Goal: Task Accomplishment & Management: Manage account settings

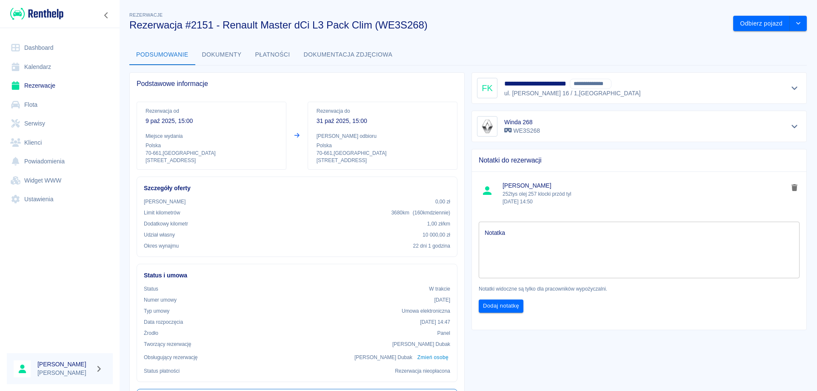
scroll to position [9, 0]
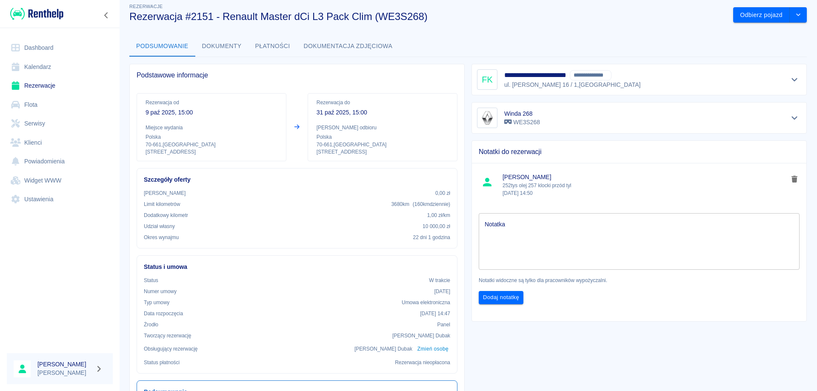
click at [49, 87] on link "Rezerwacje" at bounding box center [60, 85] width 106 height 19
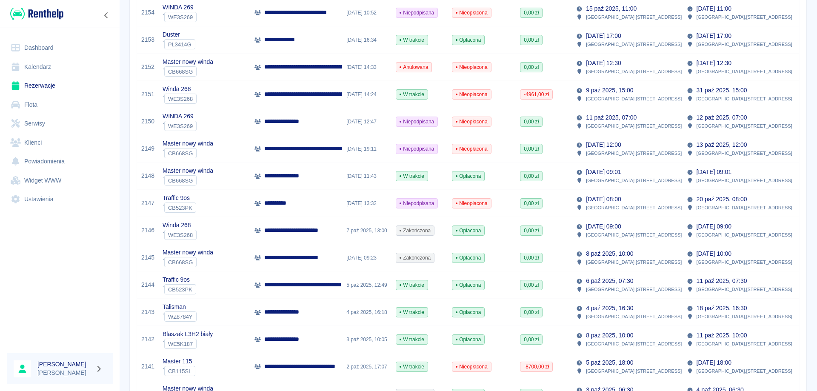
scroll to position [170, 0]
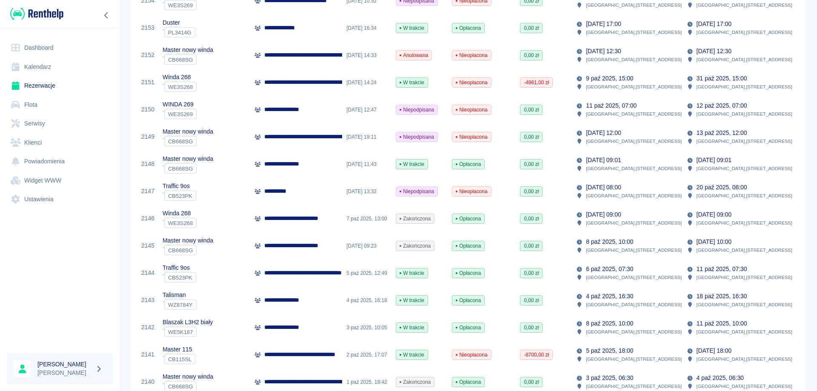
click at [295, 247] on p "**********" at bounding box center [310, 245] width 93 height 9
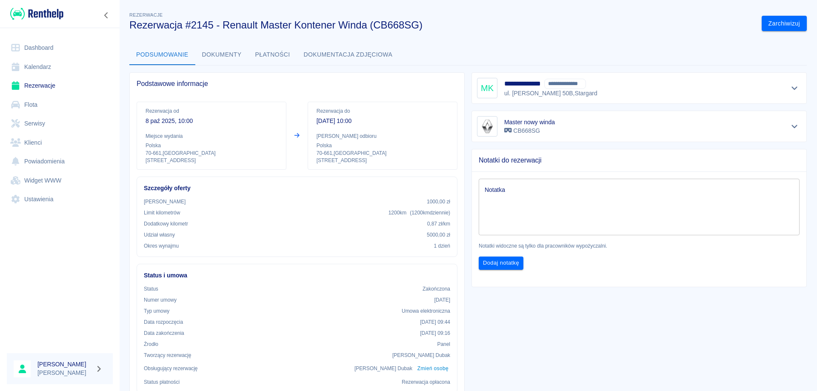
click at [267, 55] on button "Płatności" at bounding box center [272, 55] width 49 height 20
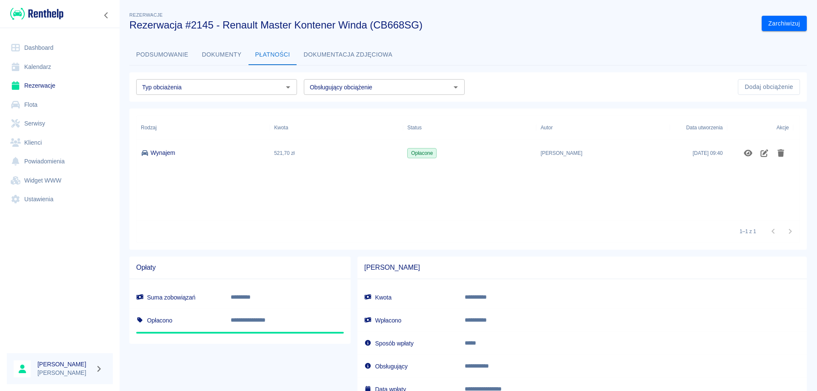
scroll to position [64, 0]
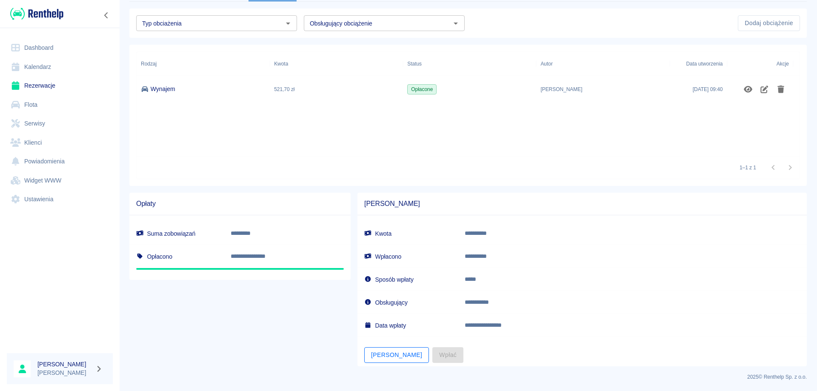
click at [380, 351] on button "[PERSON_NAME]" at bounding box center [396, 355] width 65 height 16
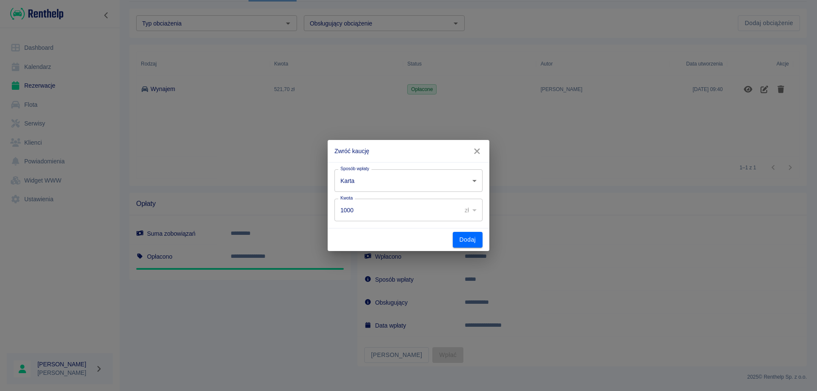
click at [383, 179] on body "**********" at bounding box center [408, 195] width 817 height 391
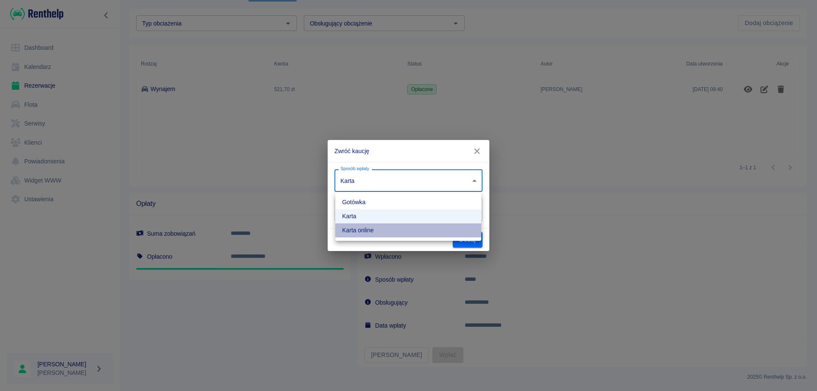
click at [371, 230] on li "Karta online" at bounding box center [408, 230] width 146 height 14
type input "online_card_authorization"
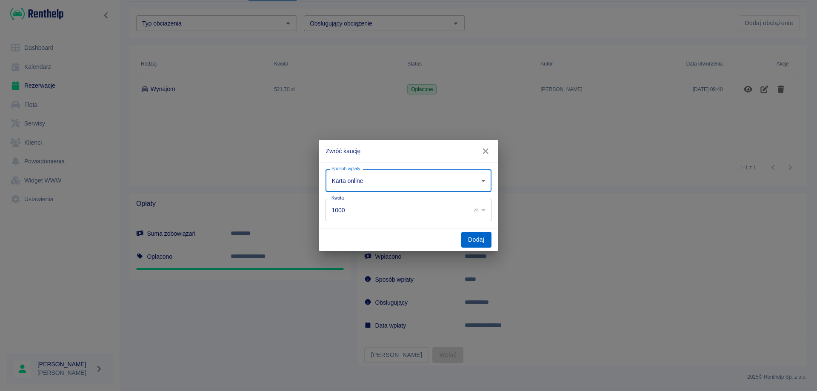
click at [471, 244] on button "Dodaj" at bounding box center [476, 240] width 30 height 16
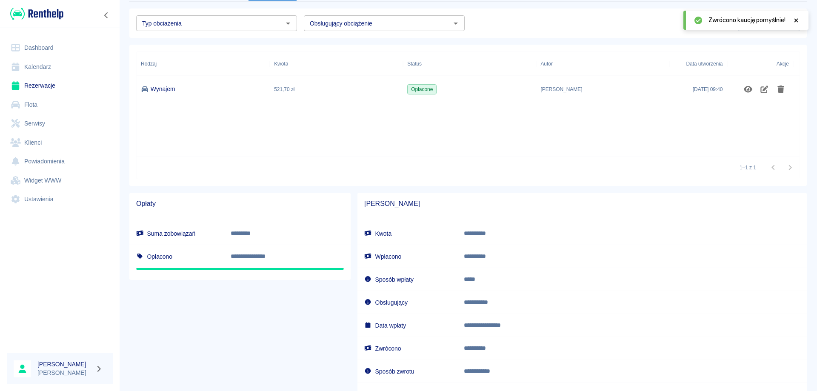
click at [51, 87] on link "Rezerwacje" at bounding box center [60, 85] width 106 height 19
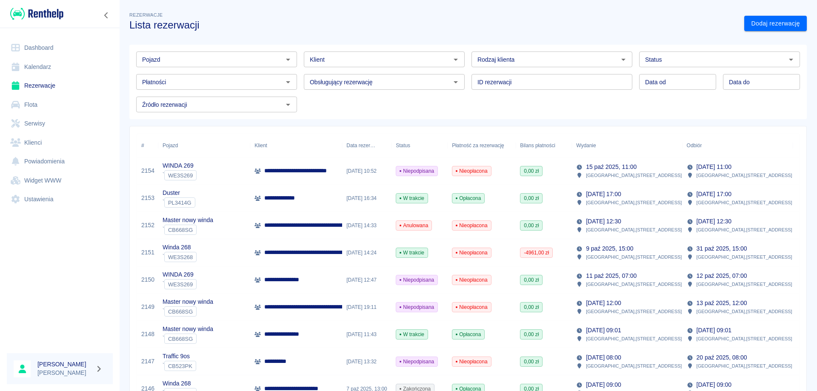
click at [333, 66] on div "Klient" at bounding box center [384, 59] width 161 height 16
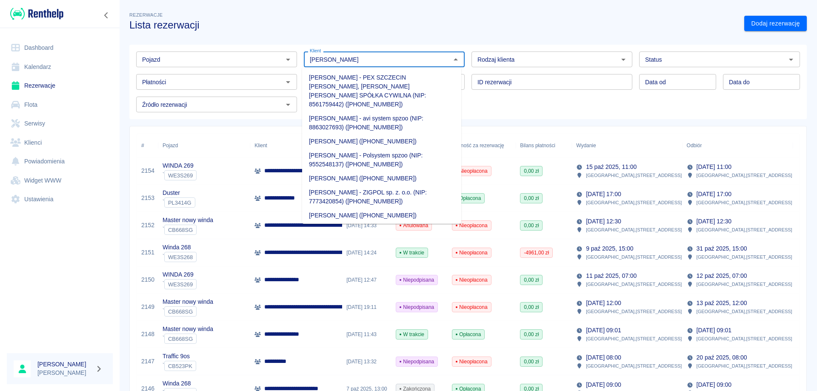
click at [381, 134] on li "[PERSON_NAME] ([PHONE_NUMBER])" at bounding box center [381, 141] width 159 height 14
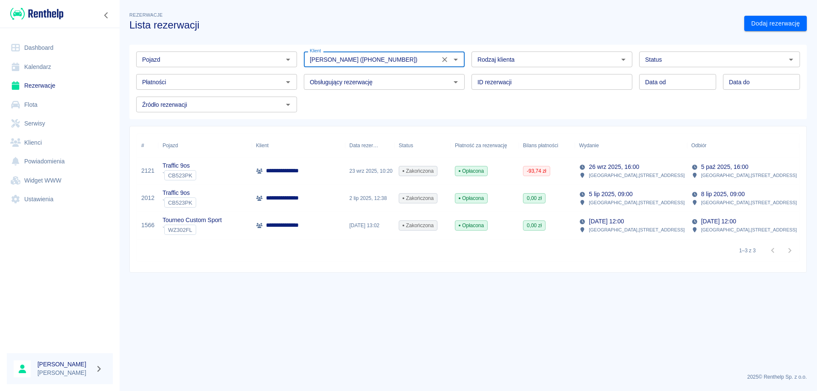
type input "[PERSON_NAME] ([PHONE_NUMBER])"
click at [381, 171] on div "23 wrz 2025, 10:20" at bounding box center [369, 170] width 49 height 27
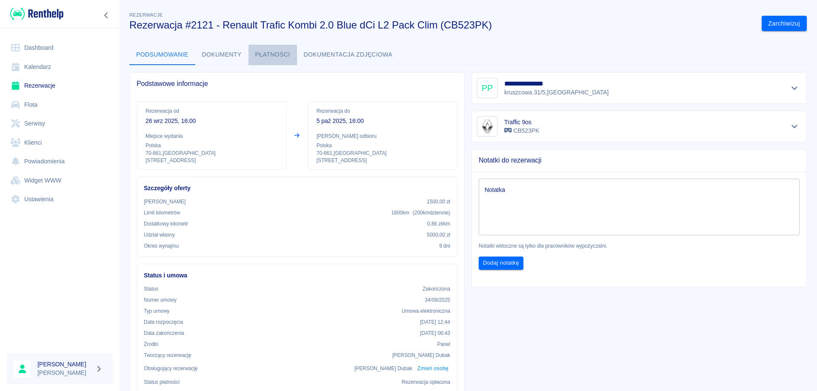
click at [263, 55] on button "Płatności" at bounding box center [272, 55] width 49 height 20
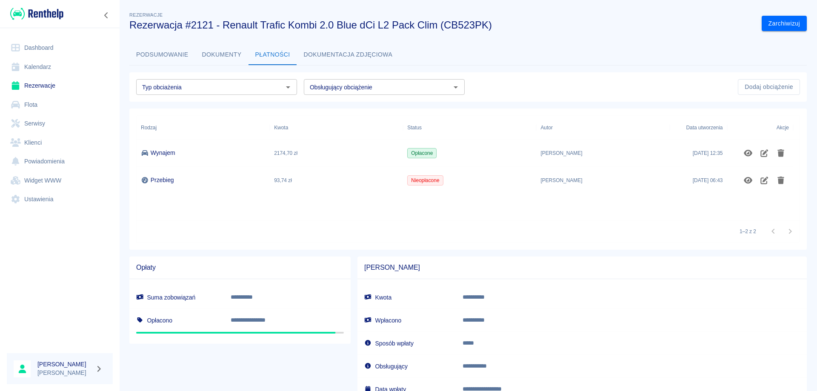
click at [167, 57] on button "Podsumowanie" at bounding box center [162, 55] width 66 height 20
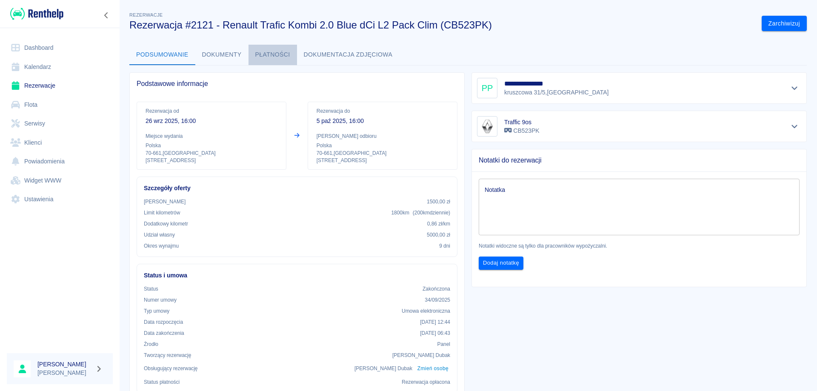
click at [263, 57] on button "Płatności" at bounding box center [272, 55] width 49 height 20
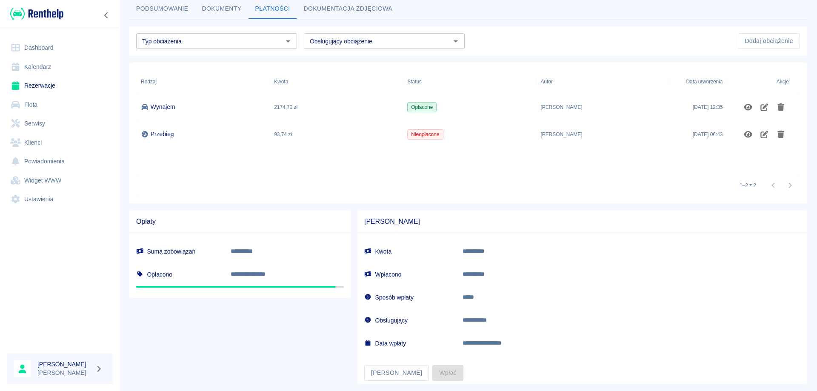
scroll to position [64, 0]
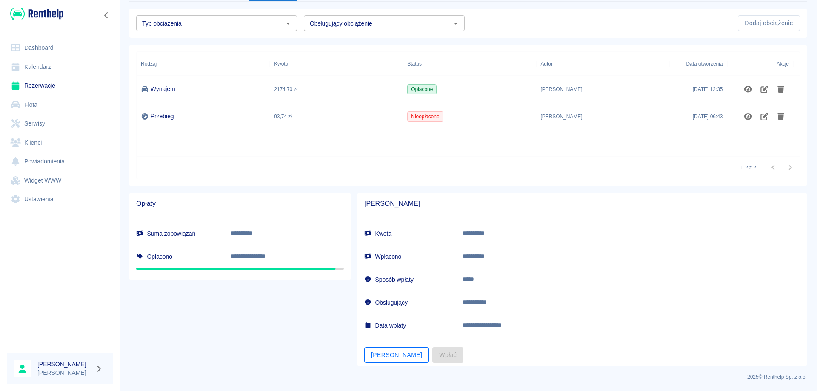
click at [377, 361] on button "[PERSON_NAME]" at bounding box center [396, 355] width 65 height 16
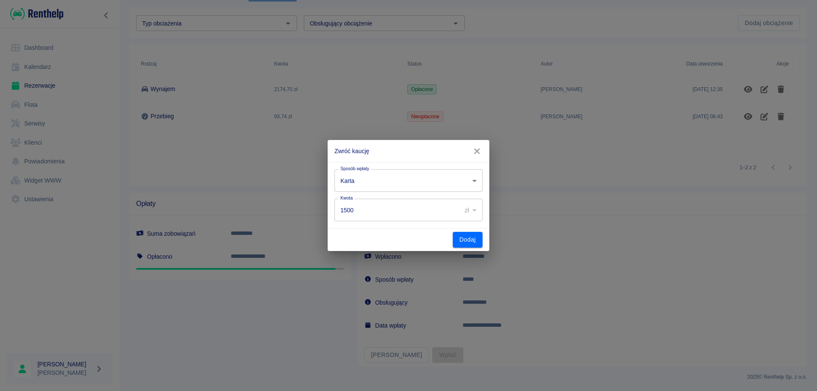
click at [395, 217] on input "1500" at bounding box center [394, 210] width 121 height 23
type input "1406.26"
click at [384, 186] on body "**********" at bounding box center [408, 195] width 817 height 391
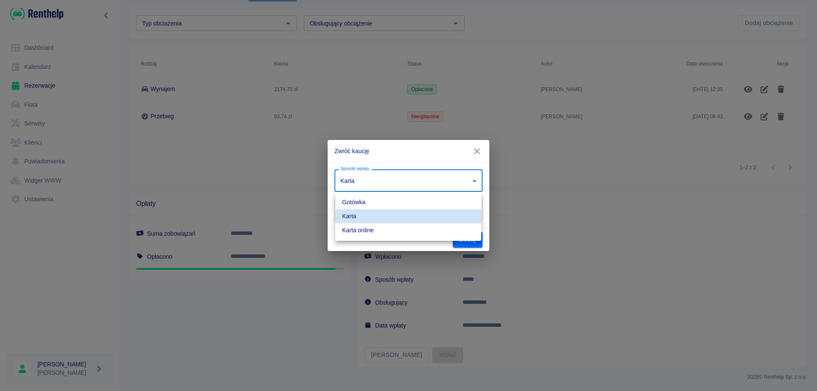
click at [366, 227] on li "Karta online" at bounding box center [408, 230] width 146 height 14
type input "online_card_authorization"
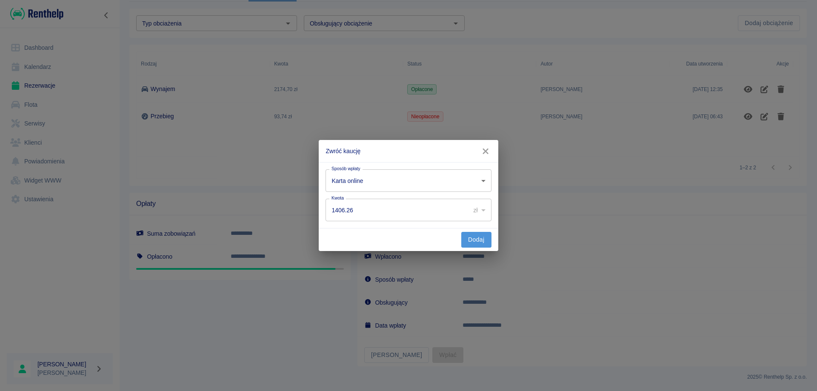
click at [472, 245] on button "Dodaj" at bounding box center [476, 240] width 30 height 16
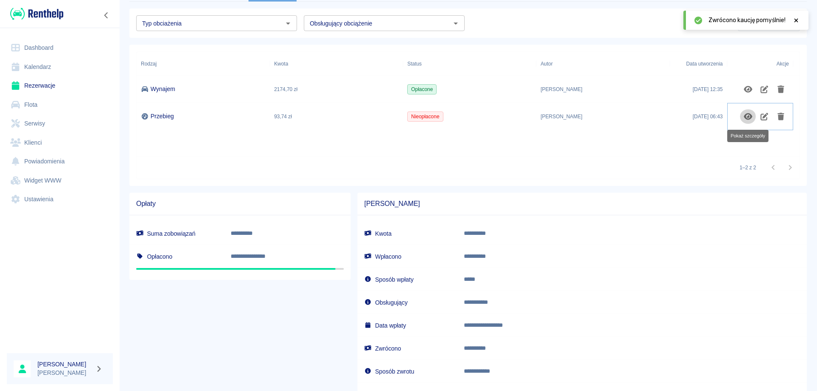
click at [751, 117] on icon "Pokaż szczegóły" at bounding box center [748, 116] width 9 height 7
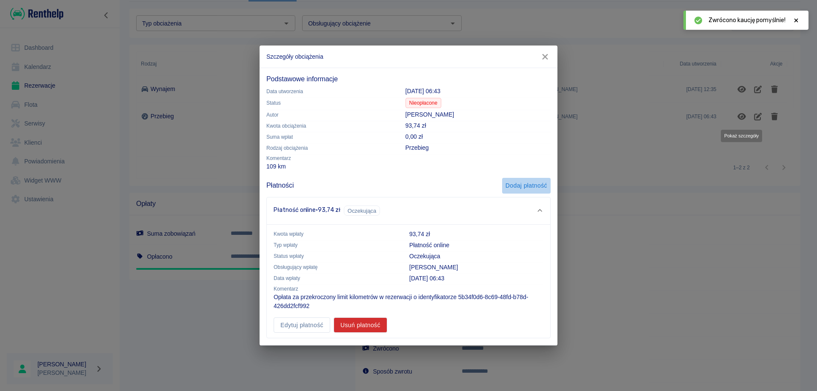
click at [518, 184] on button "Dodaj płatność" at bounding box center [526, 186] width 49 height 16
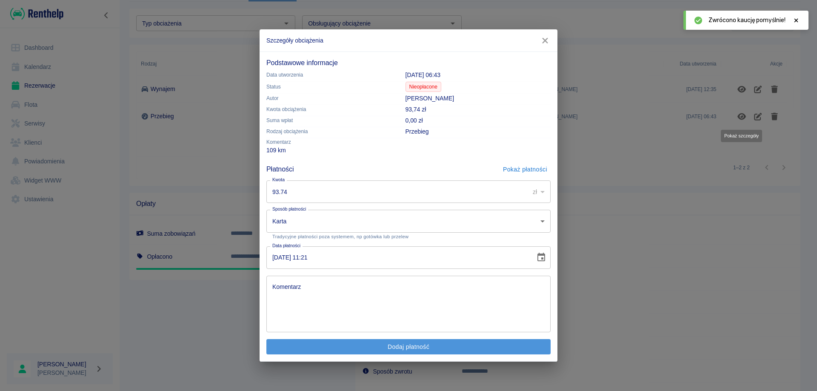
click at [399, 345] on button "Dodaj płatność" at bounding box center [408, 347] width 284 height 16
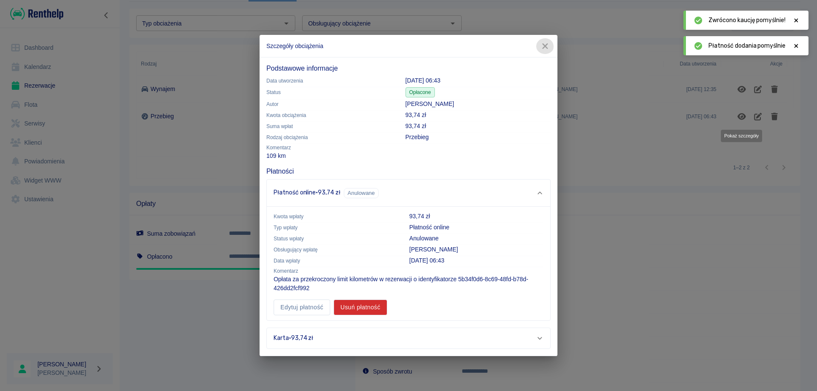
click at [543, 46] on icon "button" at bounding box center [544, 46] width 11 height 9
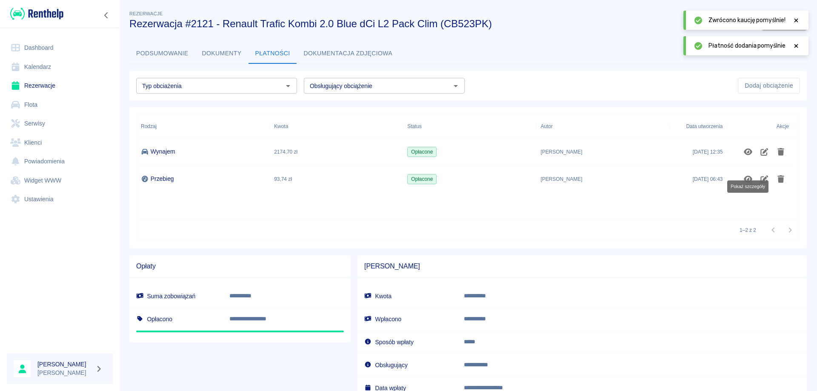
scroll to position [0, 0]
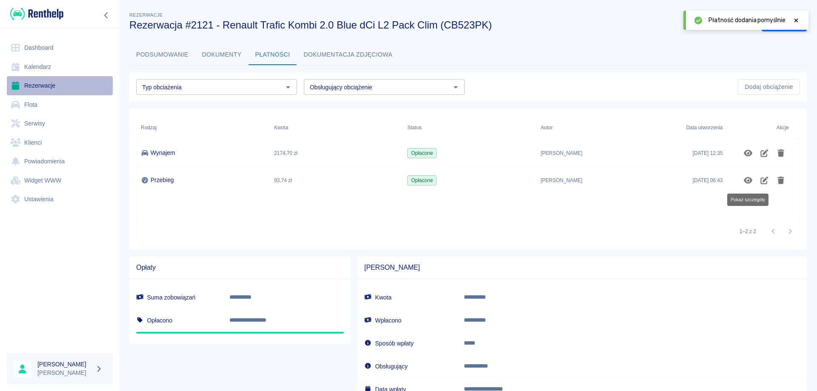
click at [40, 80] on link "Rezerwacje" at bounding box center [60, 85] width 106 height 19
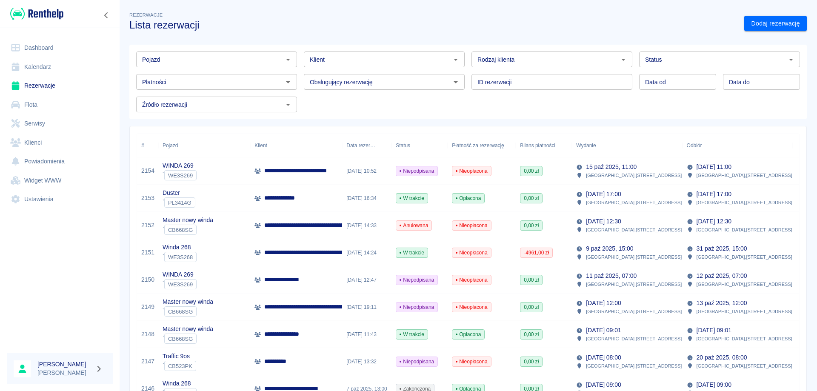
click at [29, 87] on link "Rezerwacje" at bounding box center [60, 85] width 106 height 19
click at [45, 82] on link "Rezerwacje" at bounding box center [60, 85] width 106 height 19
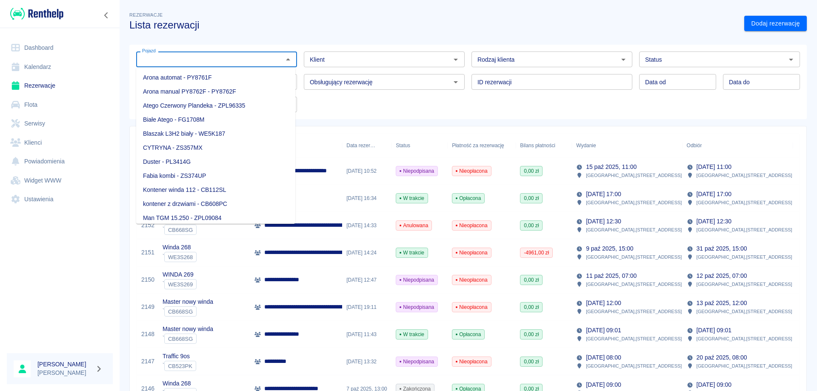
click at [257, 60] on input "Pojazd" at bounding box center [210, 59] width 142 height 11
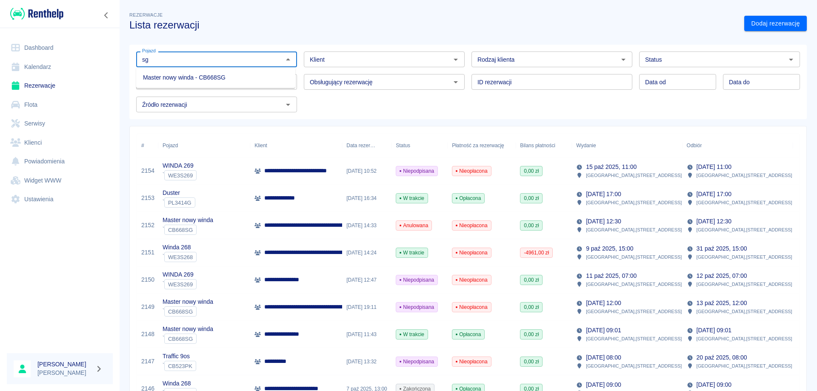
click at [217, 77] on li "Master nowy winda - CB668SG" at bounding box center [215, 78] width 159 height 14
type input "Master nowy winda - CB668SG"
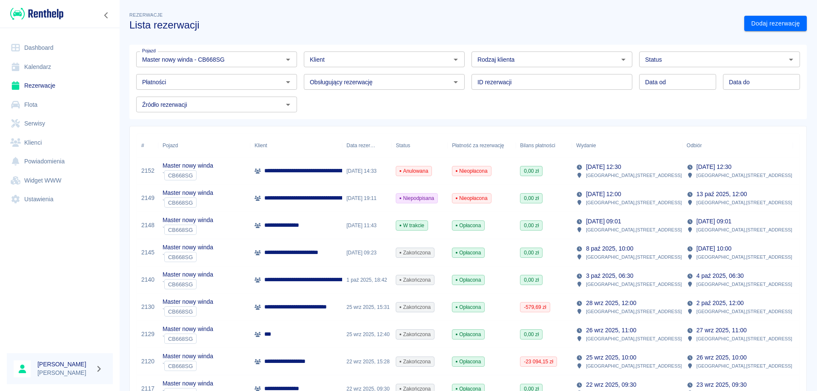
click at [354, 222] on div "[DATE] 11:43" at bounding box center [366, 225] width 49 height 27
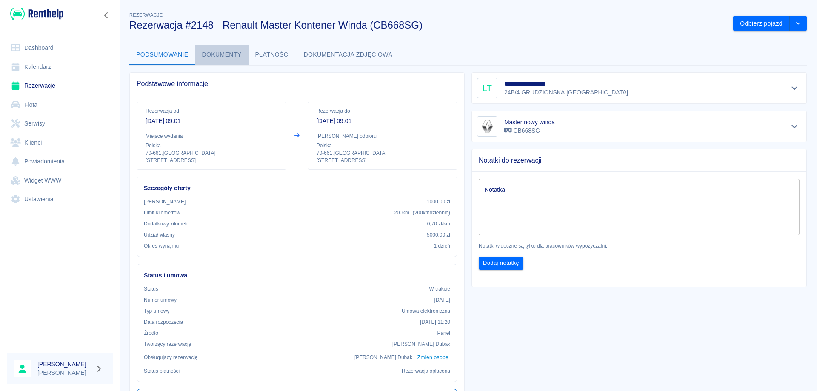
click at [216, 54] on button "Dokumenty" at bounding box center [221, 55] width 53 height 20
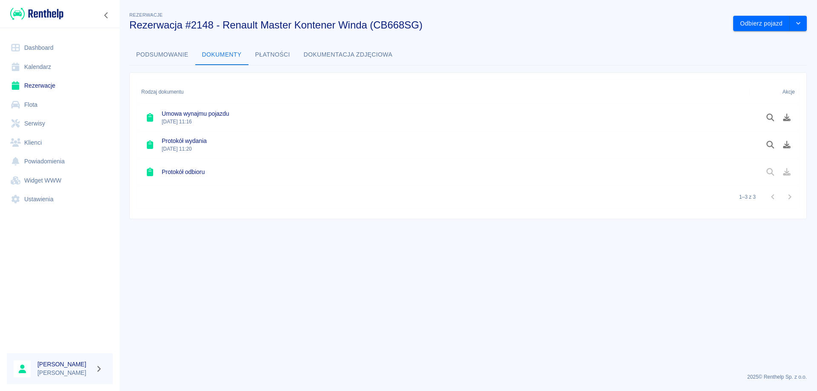
click at [181, 52] on button "Podsumowanie" at bounding box center [162, 55] width 66 height 20
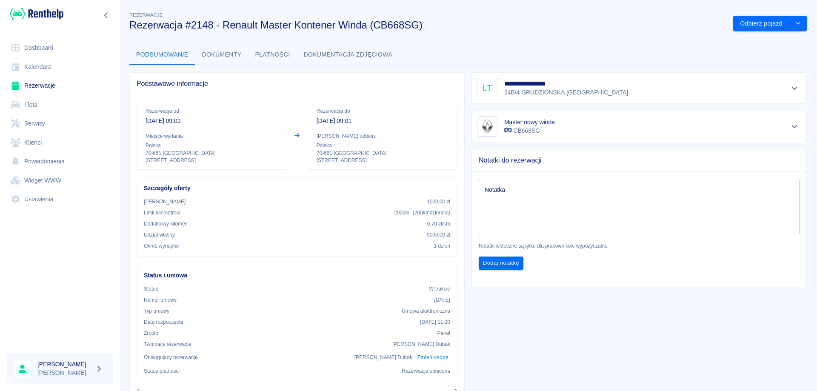
click at [791, 88] on icon "Pokaż szczegóły" at bounding box center [794, 88] width 6 height 3
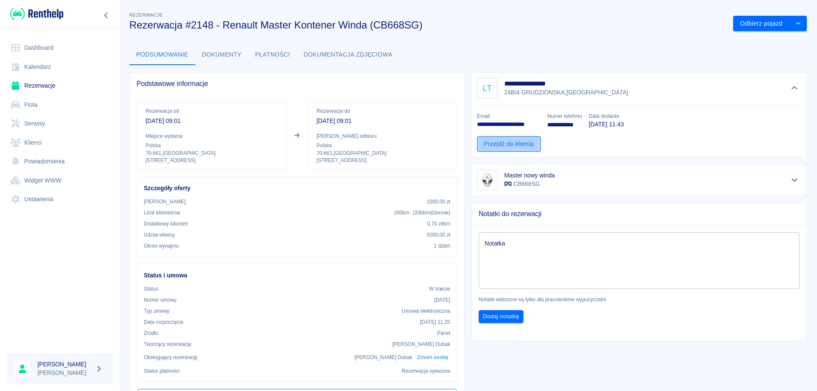
click at [499, 142] on link "Przejdź do klienta" at bounding box center [509, 144] width 64 height 16
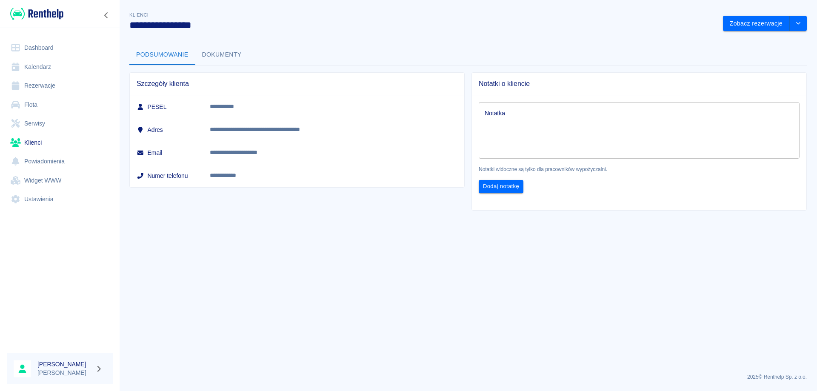
click at [220, 54] on button "Dokumenty" at bounding box center [221, 55] width 53 height 20
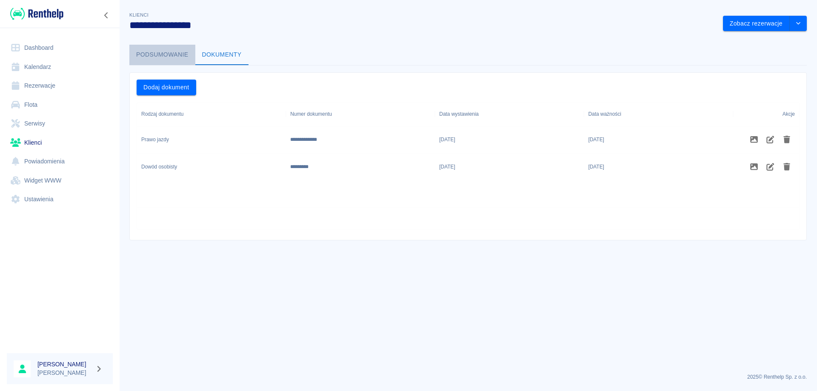
click at [170, 54] on button "Podsumowanie" at bounding box center [162, 55] width 66 height 20
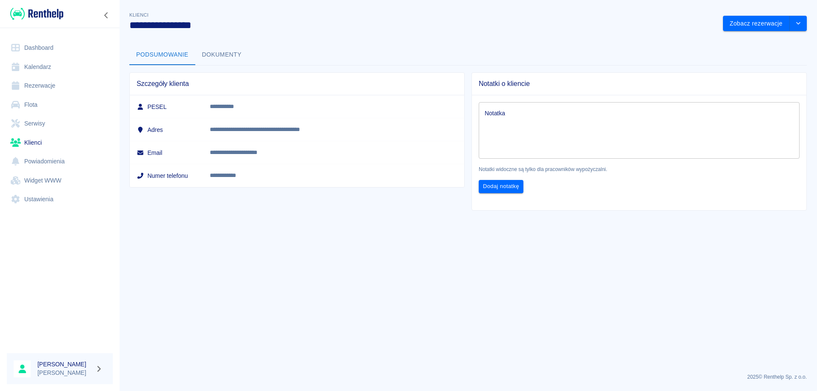
click at [218, 53] on button "Dokumenty" at bounding box center [221, 55] width 53 height 20
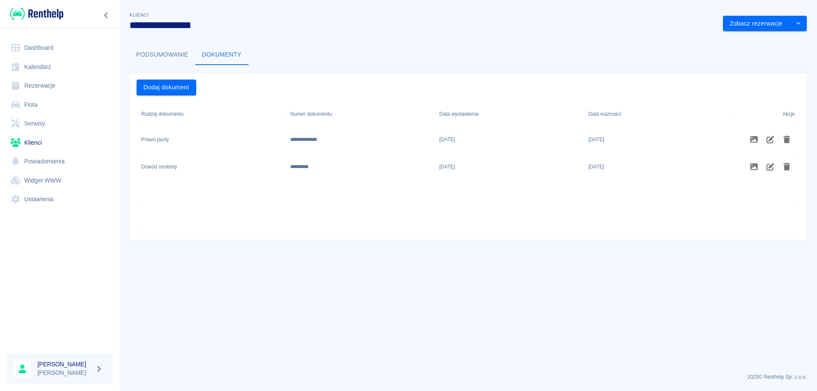
click at [145, 49] on button "Podsumowanie" at bounding box center [162, 55] width 66 height 20
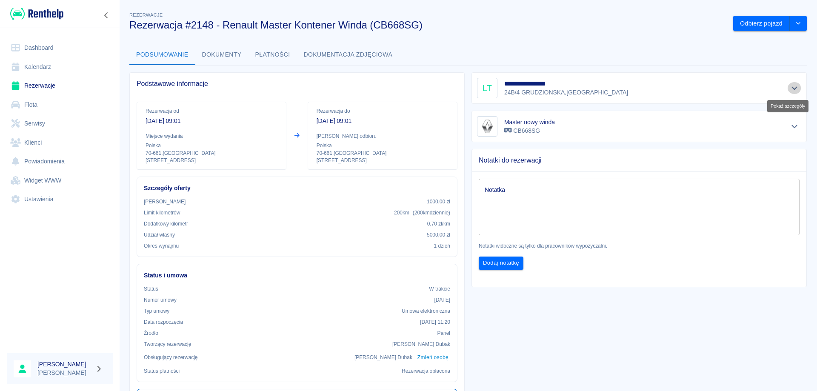
click at [790, 84] on icon "Pokaż szczegóły" at bounding box center [795, 88] width 10 height 8
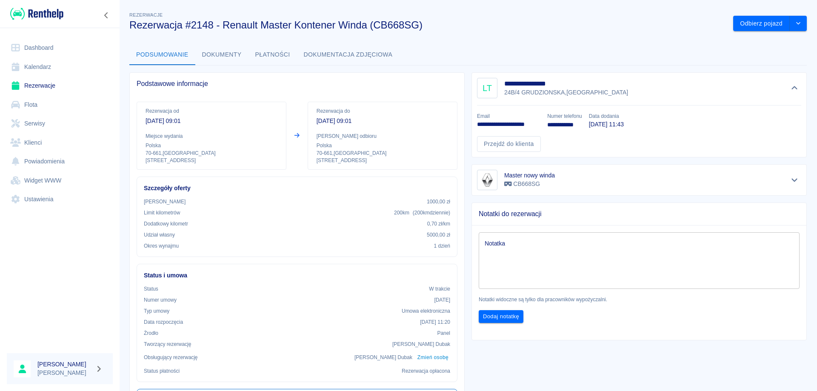
click at [498, 124] on p "**********" at bounding box center [508, 124] width 63 height 9
copy p "**********"
click at [523, 146] on link "Przejdź do klienta" at bounding box center [509, 144] width 64 height 16
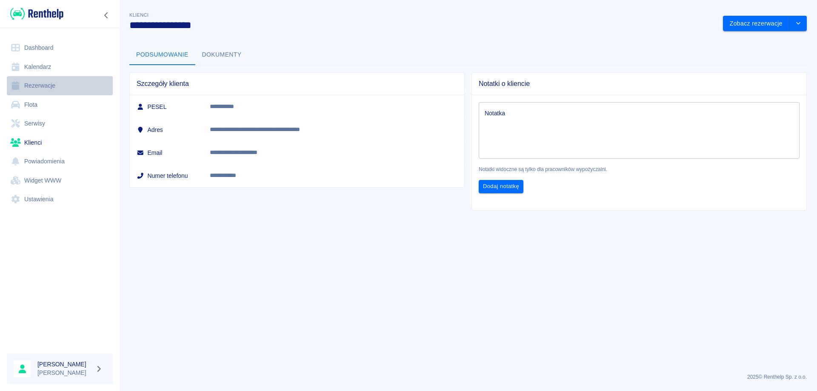
click at [40, 86] on link "Rezerwacje" at bounding box center [60, 85] width 106 height 19
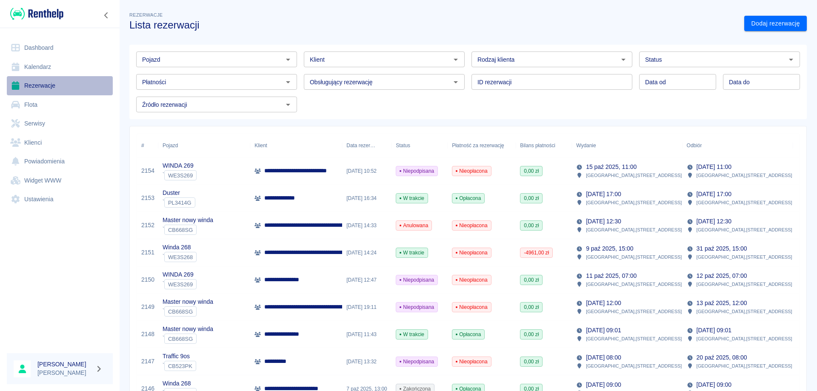
click at [40, 86] on link "Rezerwacje" at bounding box center [60, 85] width 106 height 19
click at [34, 46] on link "Dashboard" at bounding box center [60, 47] width 106 height 19
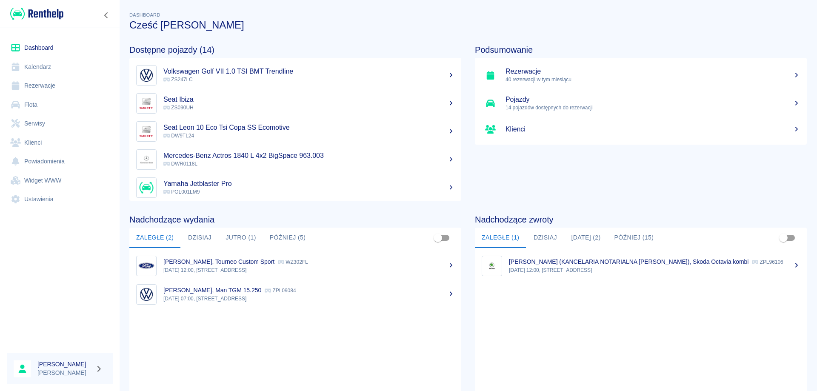
click at [46, 67] on link "Kalendarz" at bounding box center [60, 66] width 106 height 19
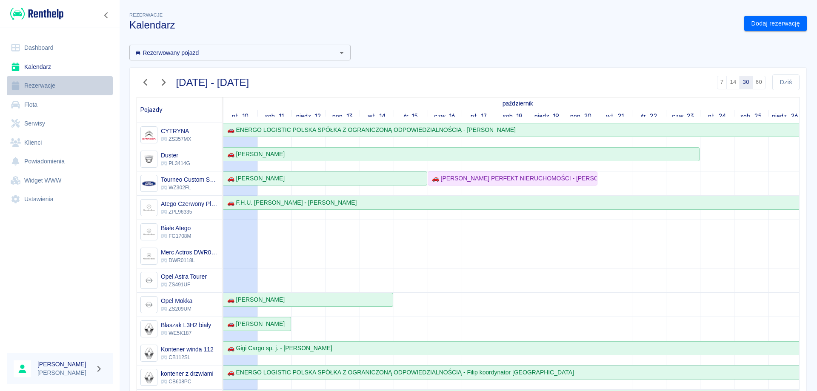
click at [39, 86] on link "Rezerwacje" at bounding box center [60, 85] width 106 height 19
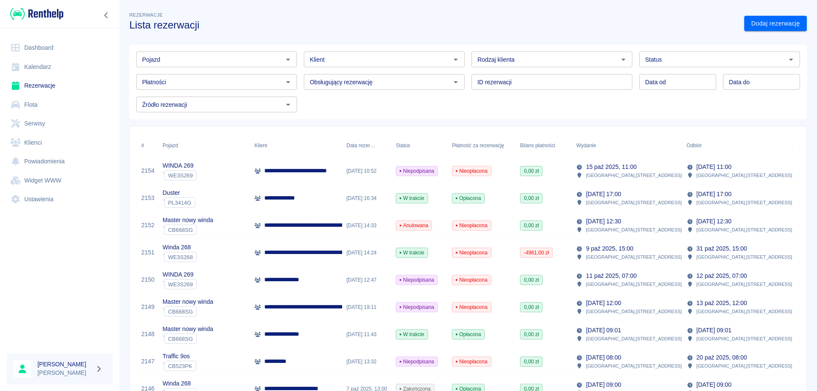
click at [45, 70] on link "Kalendarz" at bounding box center [60, 66] width 106 height 19
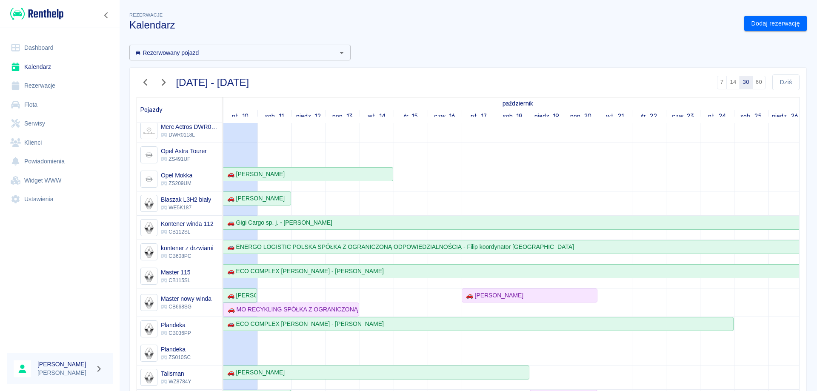
scroll to position [170, 0]
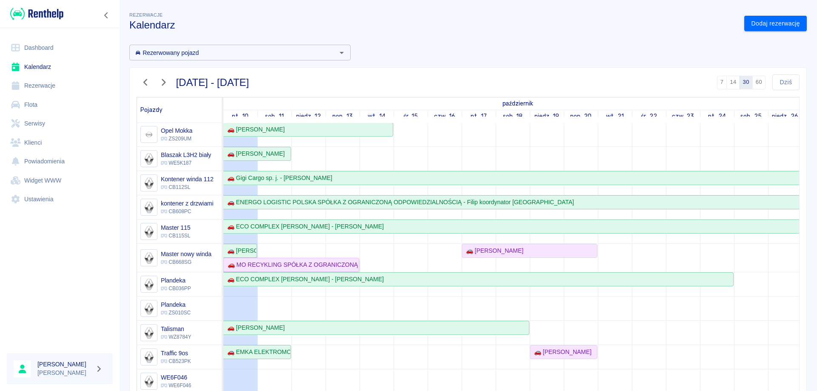
click at [334, 262] on div "🚗 MO RECYKLING SPÓŁKA Z OGRANICZONĄ ODPOWIEDZIALNOŚCIĄ SPÓŁKA KOMANDYTOWA - [PE…" at bounding box center [291, 264] width 134 height 9
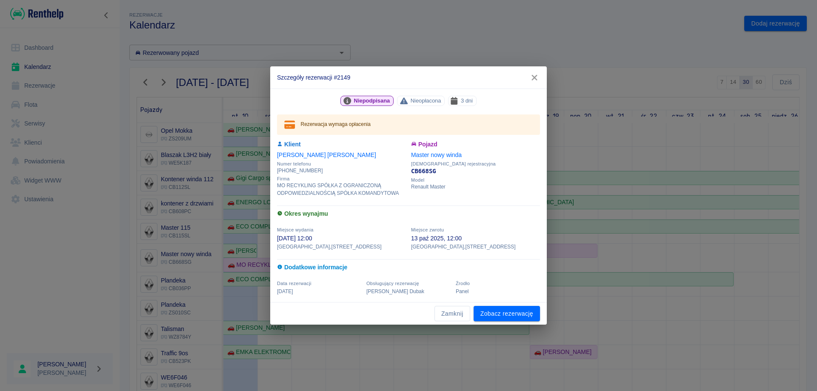
click at [536, 75] on icon "button" at bounding box center [534, 77] width 11 height 9
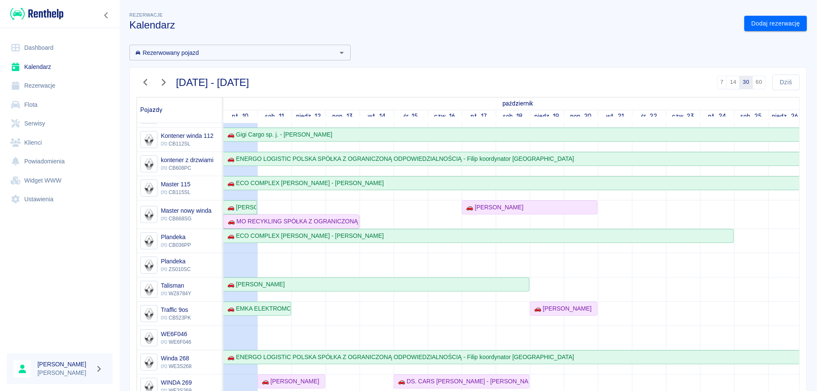
scroll to position [255, 0]
